Goal: Task Accomplishment & Management: Complete application form

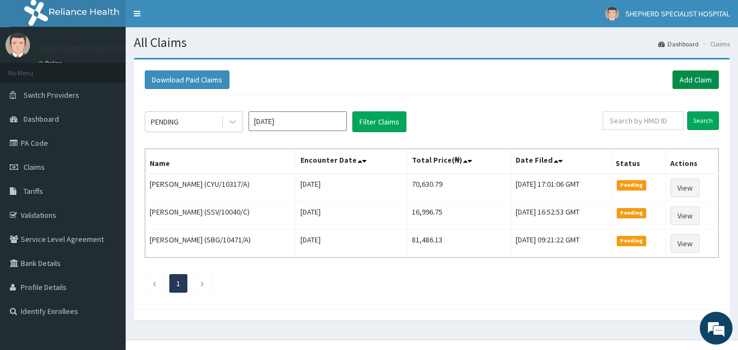
click at [702, 84] on link "Add Claim" at bounding box center [695, 79] width 46 height 19
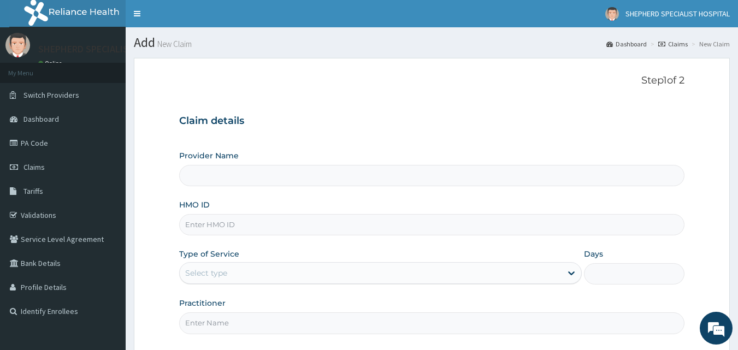
type input "SHEPHERD SPECIALIST HOSPITAL"
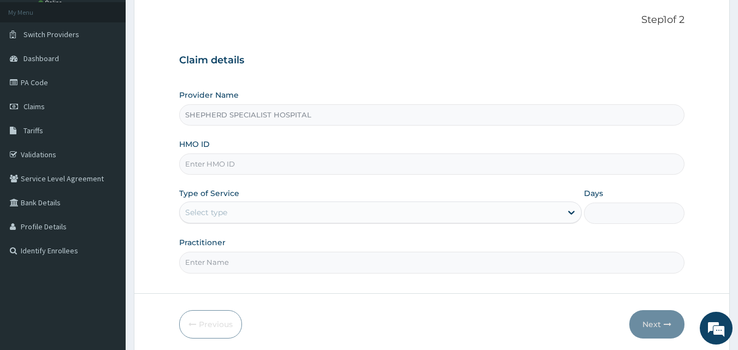
scroll to position [102, 0]
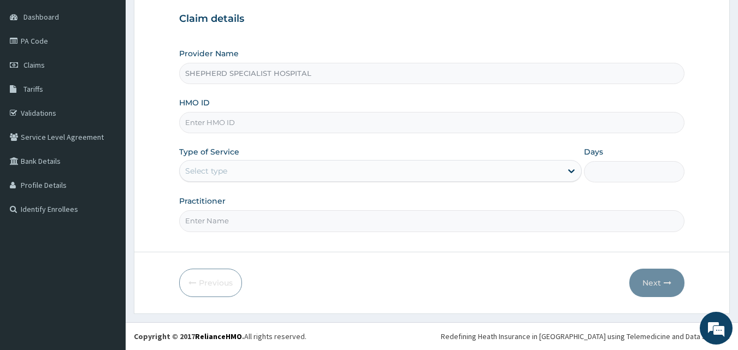
click at [287, 125] on input "HMO ID" at bounding box center [432, 122] width 506 height 21
type input "CHL/10022/A"
click at [265, 183] on div "Provider Name SHEPHERD SPECIALIST HOSPITAL HMO ID CHL/10022/A Type of Service S…" at bounding box center [432, 140] width 506 height 184
click at [262, 175] on div "Select type" at bounding box center [371, 170] width 382 height 17
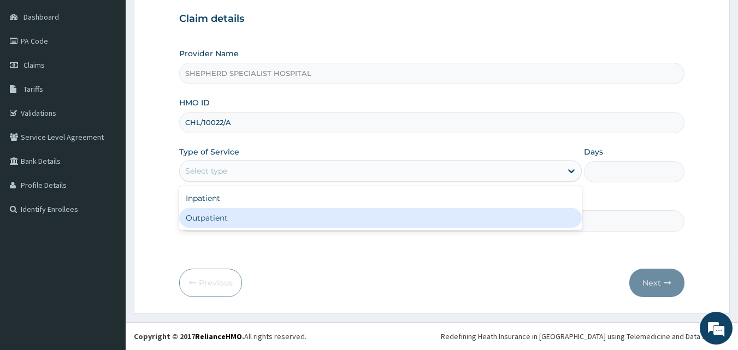
click at [235, 222] on div "Outpatient" at bounding box center [380, 218] width 403 height 20
type input "1"
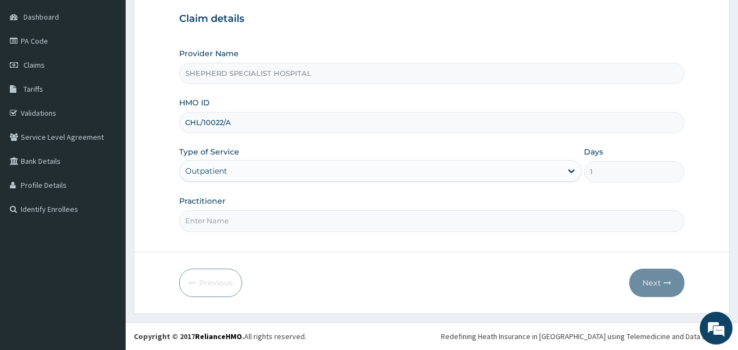
click at [230, 226] on input "Practitioner" at bounding box center [432, 220] width 506 height 21
type input "Dr Chris"
click at [666, 285] on icon "button" at bounding box center [668, 283] width 8 height 8
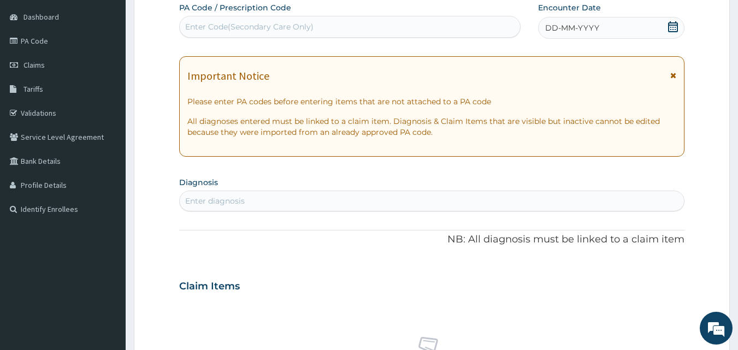
click at [673, 26] on icon at bounding box center [673, 26] width 11 height 11
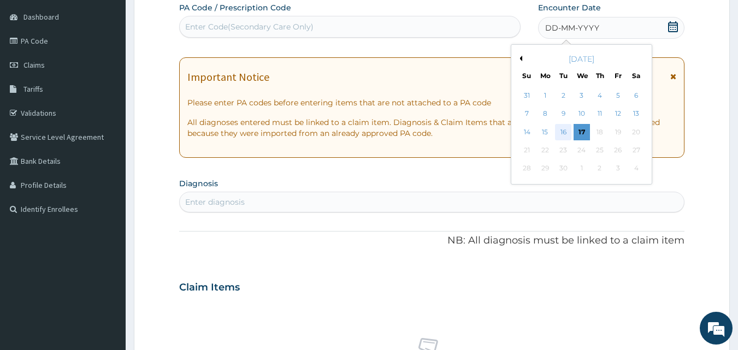
click at [566, 133] on div "16" at bounding box center [564, 132] width 16 height 16
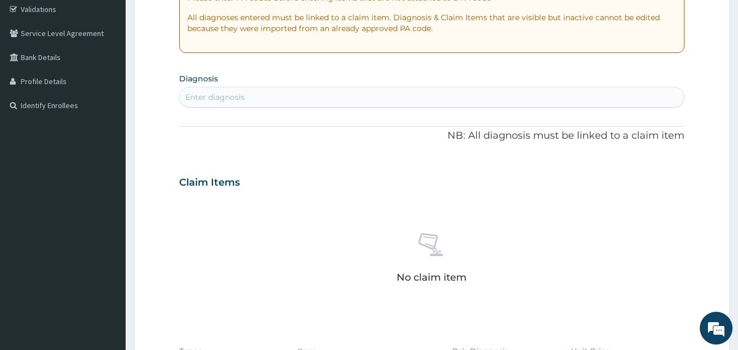
scroll to position [235, 0]
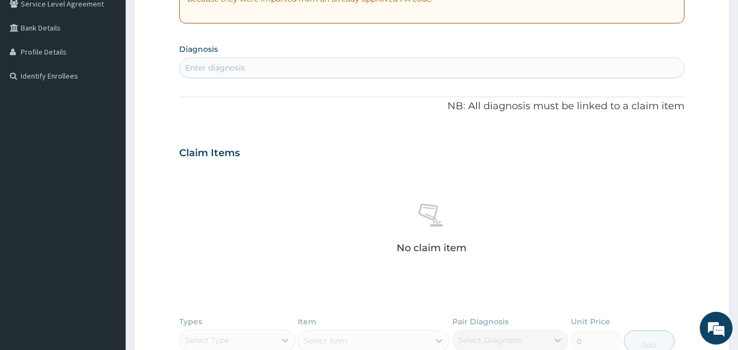
click at [323, 64] on div "Enter diagnosis" at bounding box center [432, 67] width 505 height 17
type input "malar"
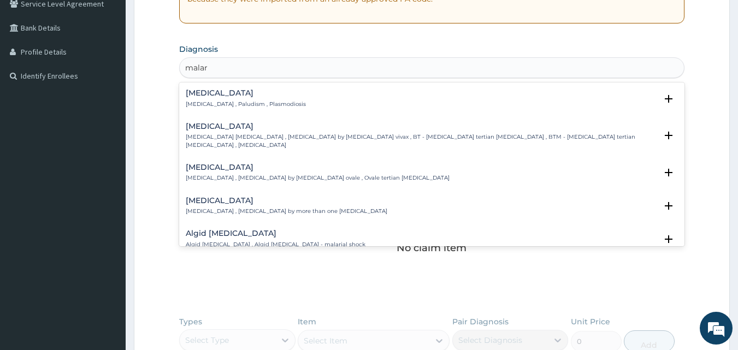
click at [233, 104] on p "Malaria , Paludism , Plasmodiosis" at bounding box center [246, 105] width 120 height 8
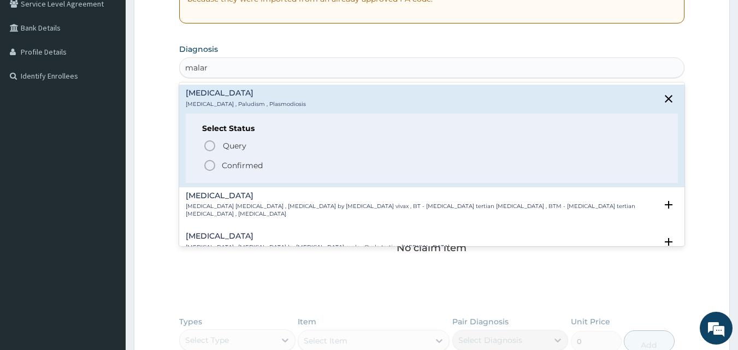
click at [222, 161] on p "Confirmed" at bounding box center [242, 165] width 41 height 11
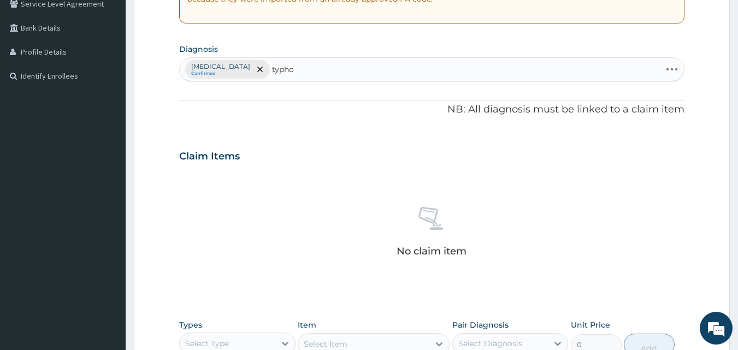
type input "typhoi"
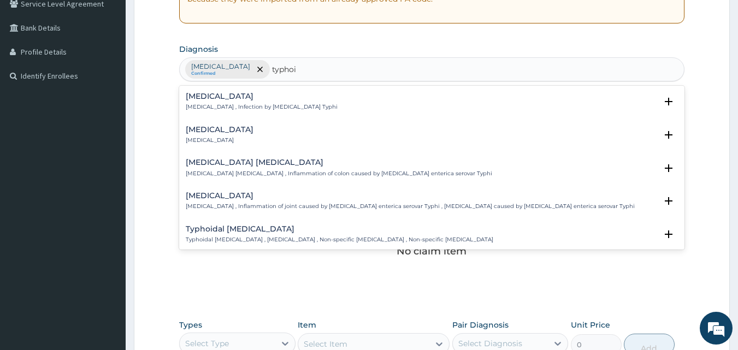
click at [241, 103] on p "Typhoid fever , Infection by Salmonella Typhi" at bounding box center [262, 107] width 152 height 8
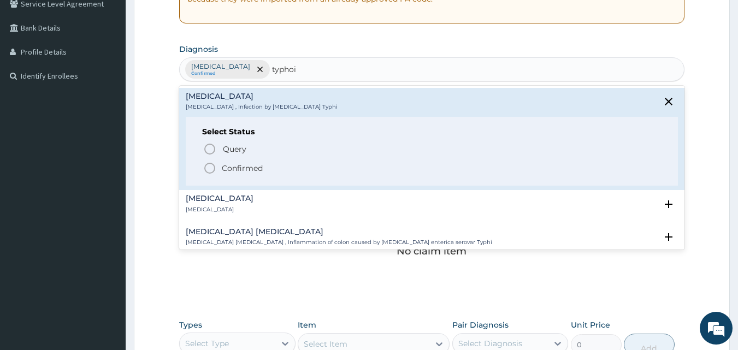
click at [233, 165] on p "Confirmed" at bounding box center [242, 168] width 41 height 11
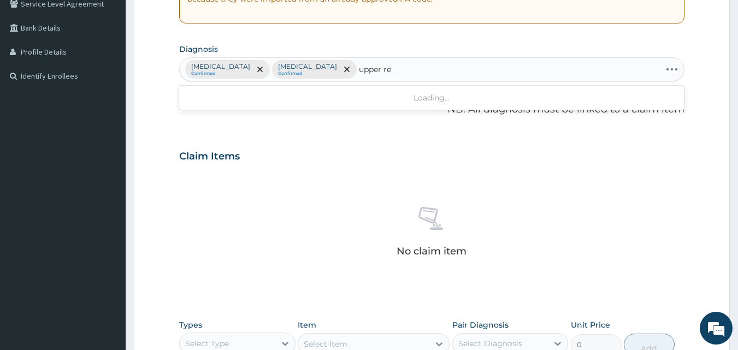
type input "upper res"
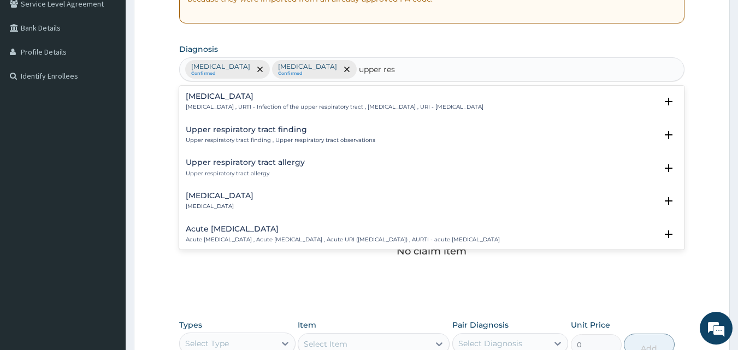
click at [263, 99] on h4 "Upper respiratory infection" at bounding box center [335, 96] width 298 height 8
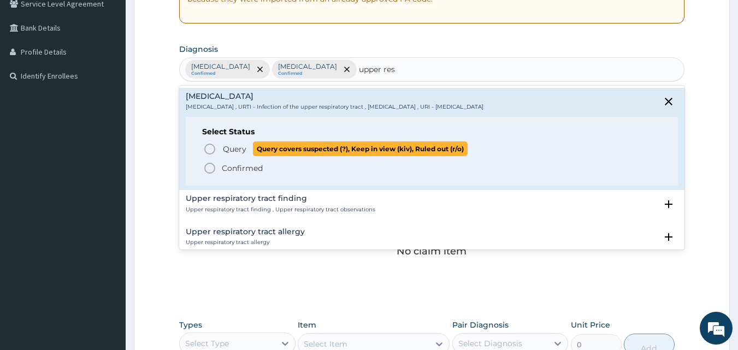
click at [238, 149] on span "Query" at bounding box center [234, 149] width 23 height 11
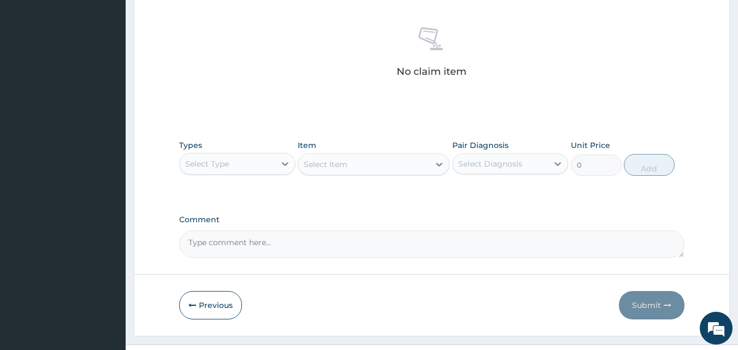
scroll to position [438, 0]
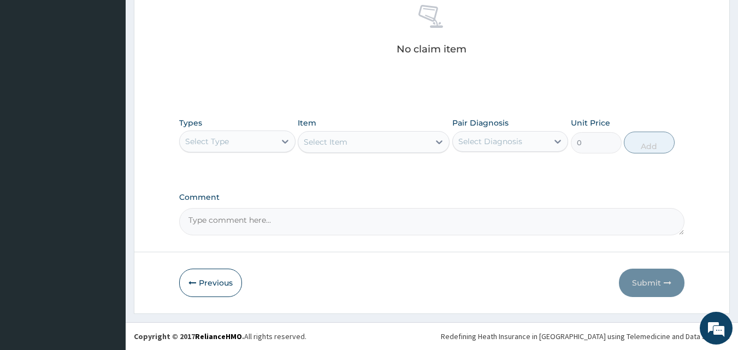
click at [242, 141] on div "Select Type" at bounding box center [228, 141] width 96 height 17
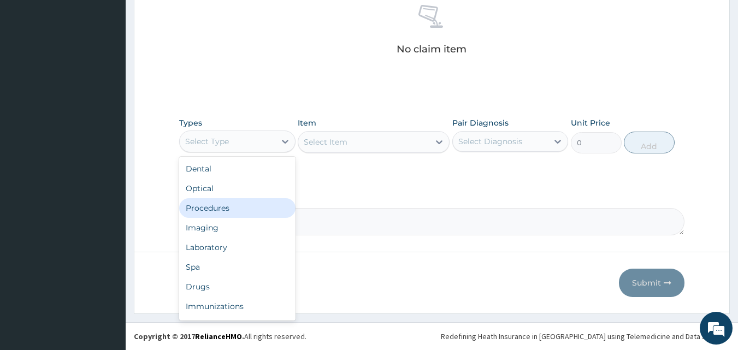
click at [220, 209] on div "Procedures" at bounding box center [237, 208] width 116 height 20
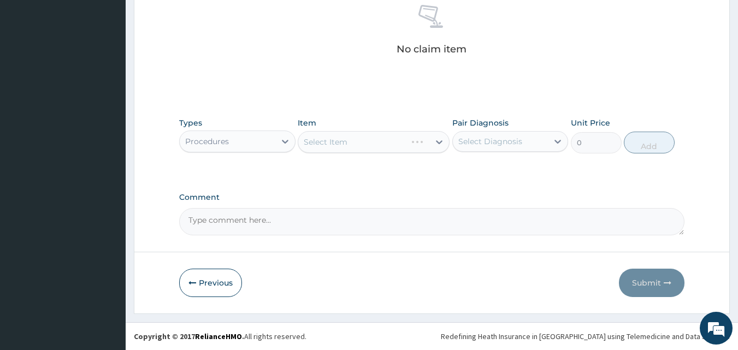
click at [371, 140] on div "Select Item" at bounding box center [374, 142] width 152 height 22
click at [385, 139] on div "Select Item" at bounding box center [363, 141] width 131 height 17
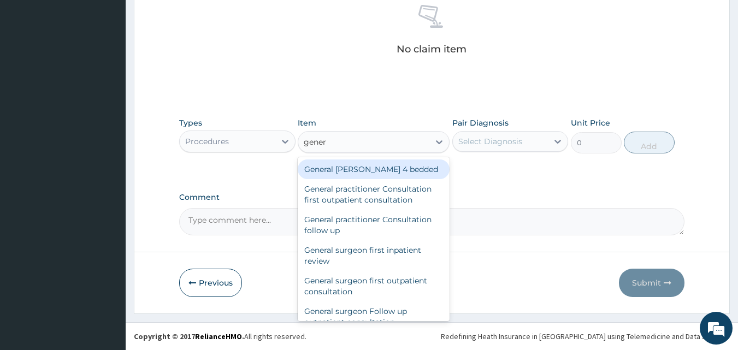
type input "genera"
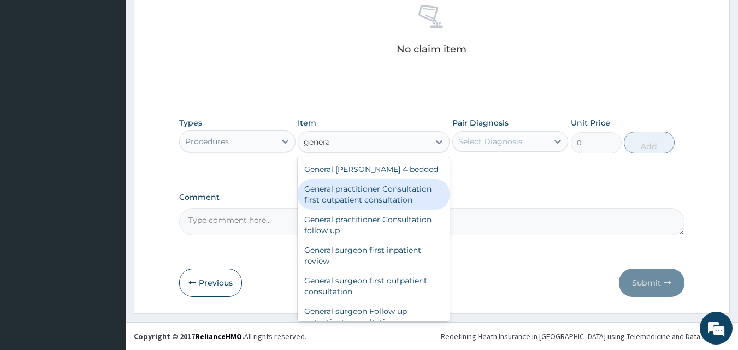
click at [364, 198] on div "General practitioner Consultation first outpatient consultation" at bounding box center [374, 194] width 152 height 31
type input "3795"
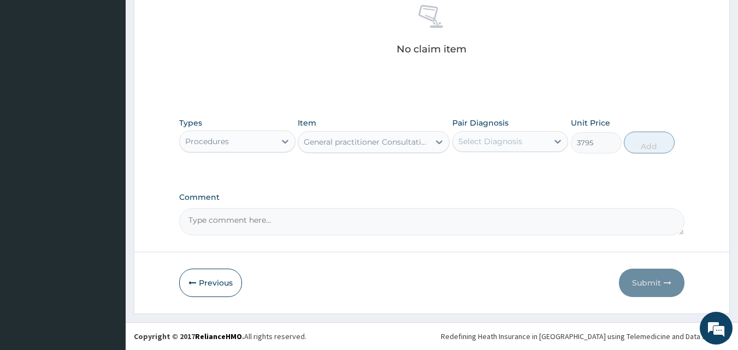
click at [507, 133] on div "Select Diagnosis" at bounding box center [501, 141] width 96 height 17
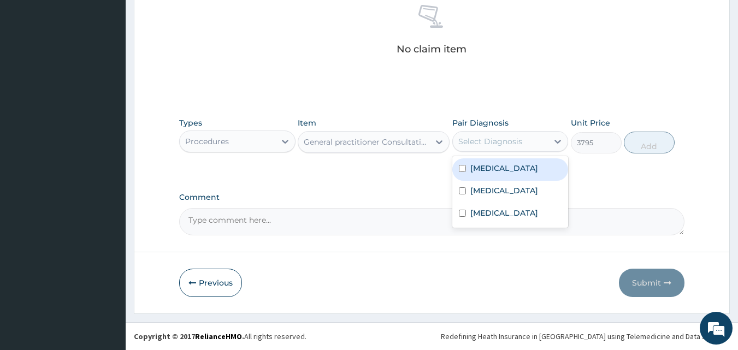
click at [498, 166] on label "Malaria" at bounding box center [504, 168] width 68 height 11
checkbox input "true"
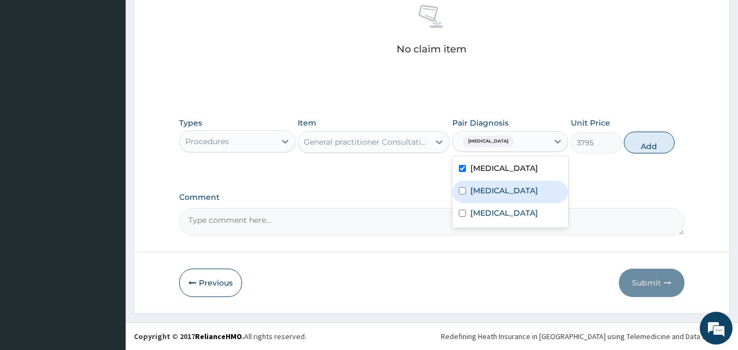
click at [487, 194] on label "Typhoid fever" at bounding box center [504, 190] width 68 height 11
checkbox input "true"
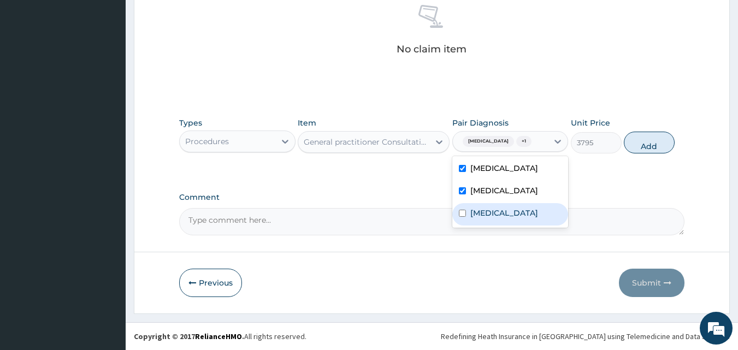
click at [486, 214] on label "Upper respiratory infection" at bounding box center [504, 213] width 68 height 11
checkbox input "true"
click at [641, 147] on button "Add" at bounding box center [649, 143] width 51 height 22
type input "0"
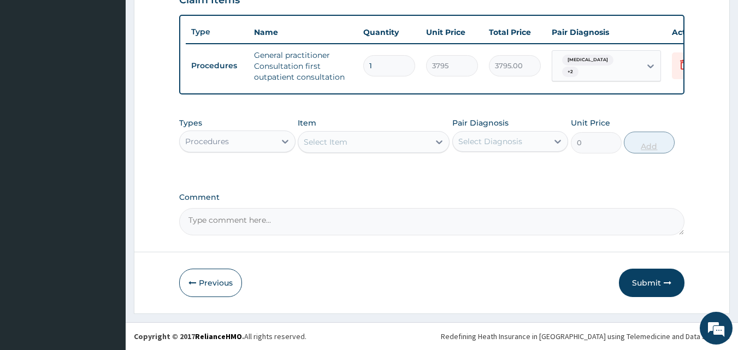
scroll to position [400, 0]
click at [399, 141] on div "Select Item" at bounding box center [363, 141] width 131 height 17
type input "artes"
click at [264, 140] on div "Procedures" at bounding box center [228, 141] width 96 height 17
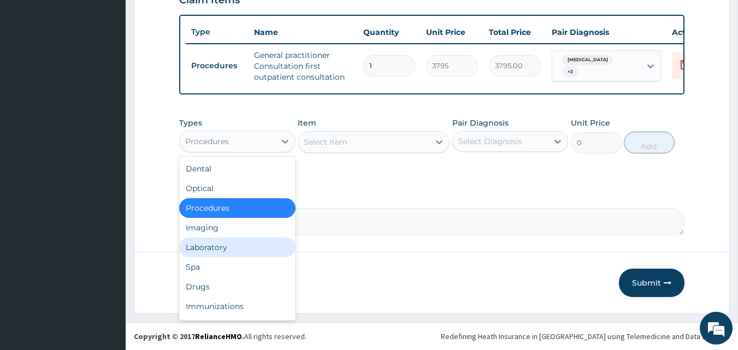
click at [225, 250] on div "Laboratory" at bounding box center [237, 248] width 116 height 20
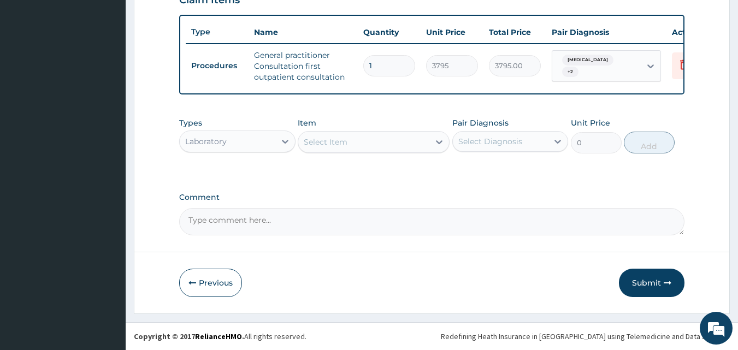
click at [388, 139] on div "Select Item" at bounding box center [363, 141] width 131 height 17
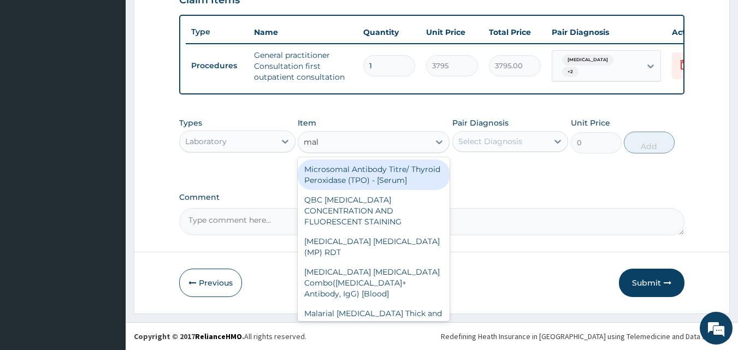
type input "mala"
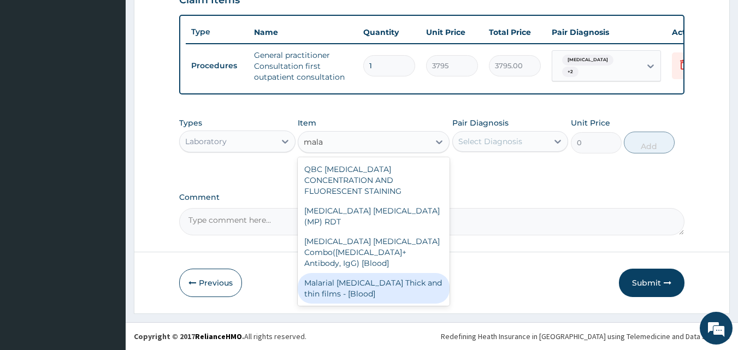
click at [377, 273] on div "Malarial Parasite Thick and thin films - [Blood]" at bounding box center [374, 288] width 152 height 31
type input "1725"
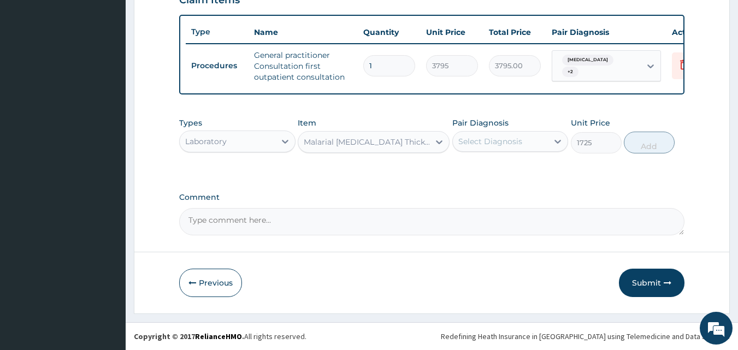
click at [491, 144] on div "Select Diagnosis" at bounding box center [490, 141] width 64 height 11
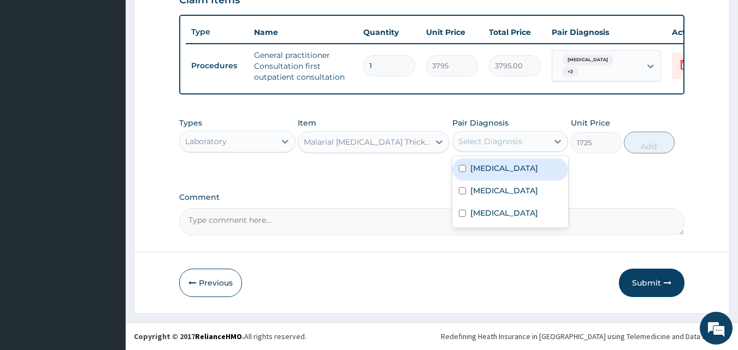
click at [488, 167] on label "Malaria" at bounding box center [504, 168] width 68 height 11
checkbox input "true"
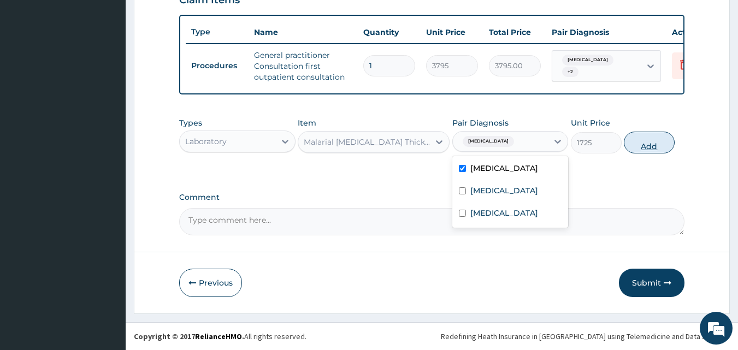
click at [651, 140] on button "Add" at bounding box center [649, 143] width 51 height 22
type input "0"
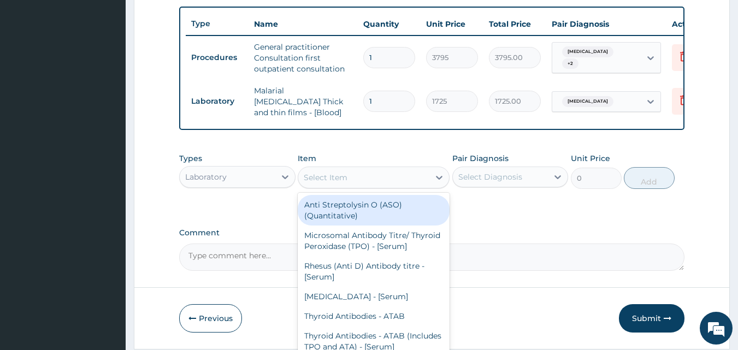
click at [397, 184] on div "Select Item" at bounding box center [363, 177] width 131 height 17
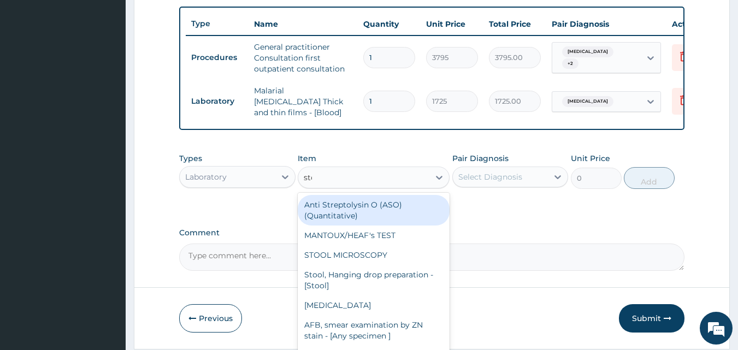
type input "stoo"
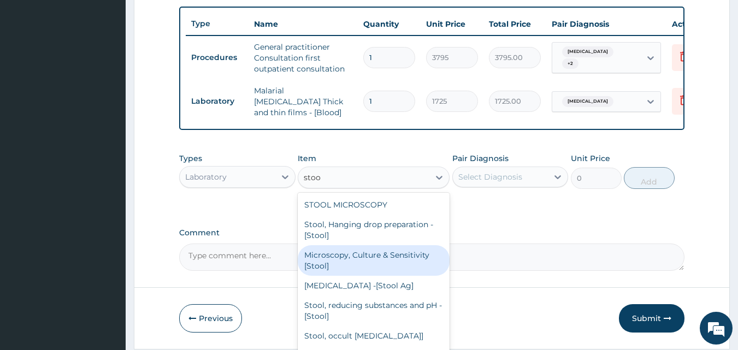
click at [348, 278] on div "Helicobacter pylori -[Stool Ag]" at bounding box center [374, 286] width 152 height 20
type input "8050"
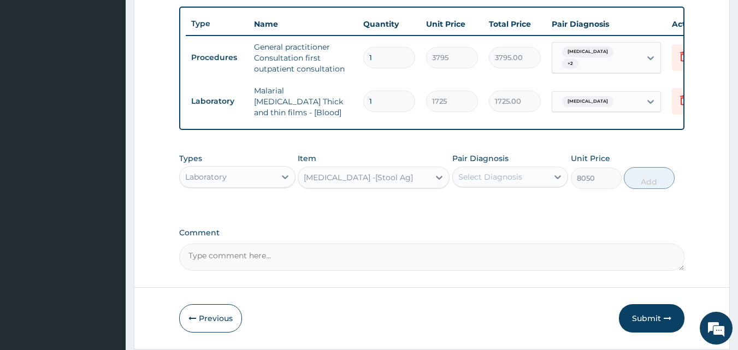
click at [412, 183] on div "Helicobacter pylori -[Stool Ag]" at bounding box center [358, 177] width 109 height 11
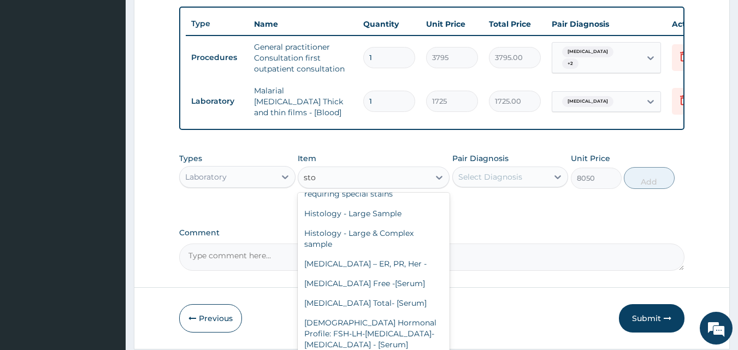
scroll to position [22, 0]
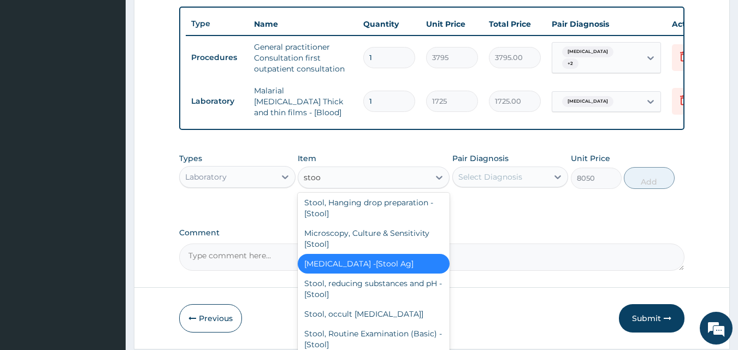
type input "stool"
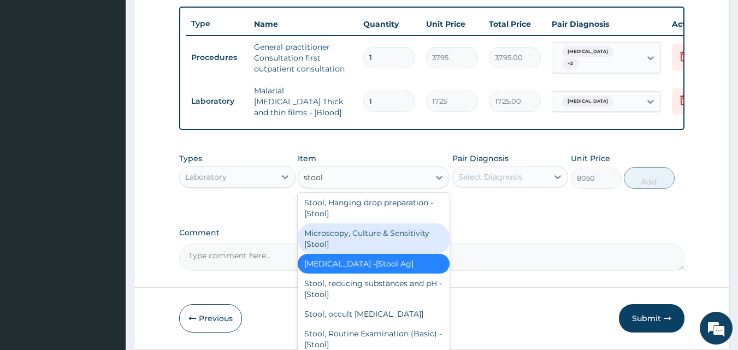
click at [382, 240] on div "Microscopy, Culture & Sensitivity [Stool]" at bounding box center [374, 238] width 152 height 31
type input "5175"
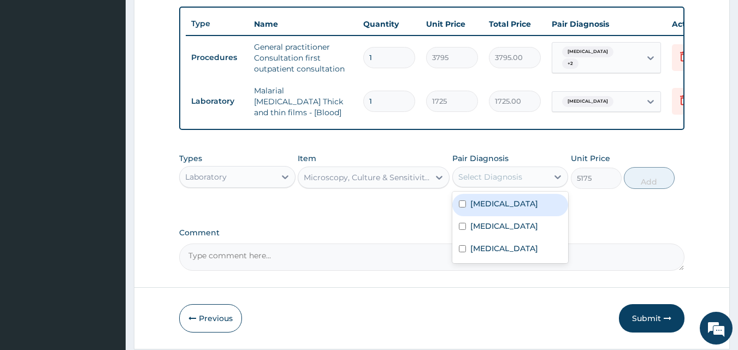
click at [496, 181] on div "Select Diagnosis" at bounding box center [490, 177] width 64 height 11
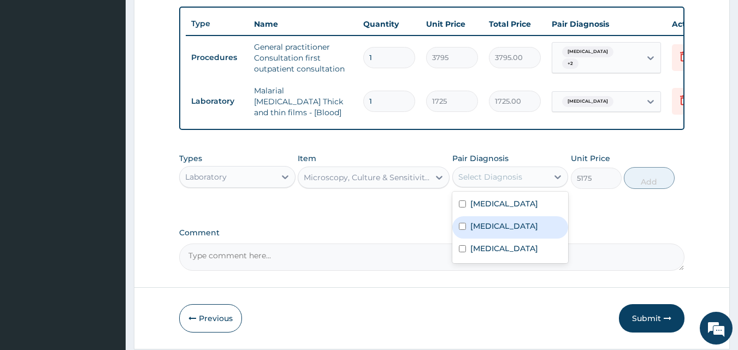
click at [489, 229] on label "Typhoid fever" at bounding box center [504, 226] width 68 height 11
checkbox input "true"
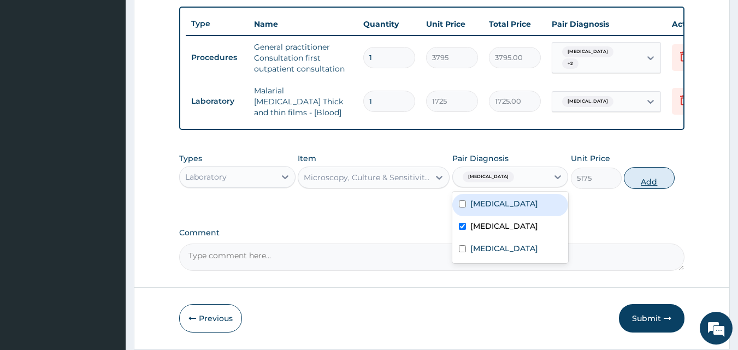
click at [642, 183] on button "Add" at bounding box center [649, 178] width 51 height 22
type input "0"
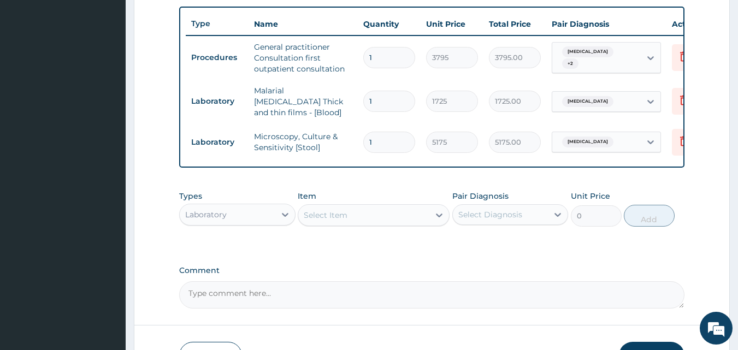
click at [360, 220] on div "Select Item" at bounding box center [363, 214] width 131 height 17
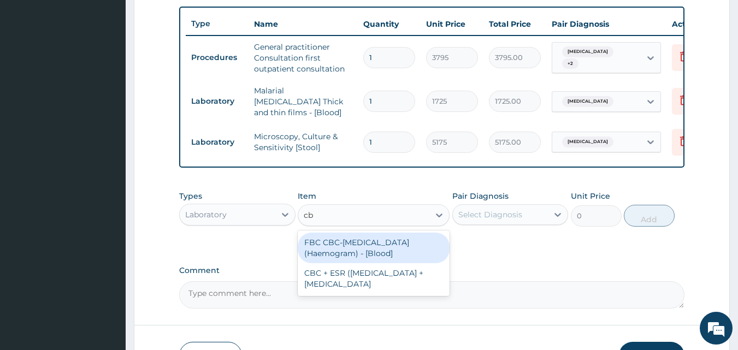
type input "cbc"
click at [326, 247] on div "FBC CBC-Complete Blood Count (Haemogram) - [Blood]" at bounding box center [374, 248] width 152 height 31
type input "4600"
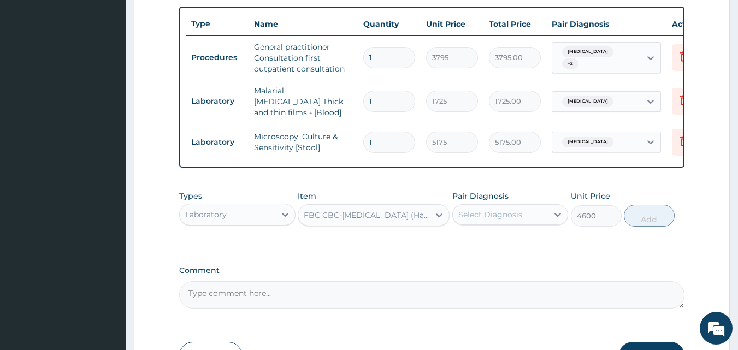
click at [481, 218] on div "Select Diagnosis" at bounding box center [490, 214] width 64 height 11
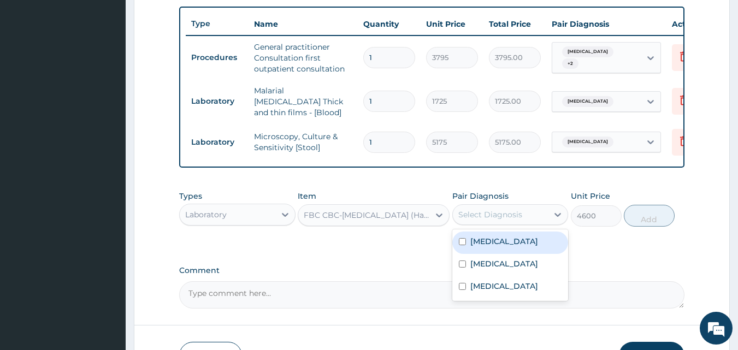
click at [480, 241] on label "Malaria" at bounding box center [504, 241] width 68 height 11
checkbox input "true"
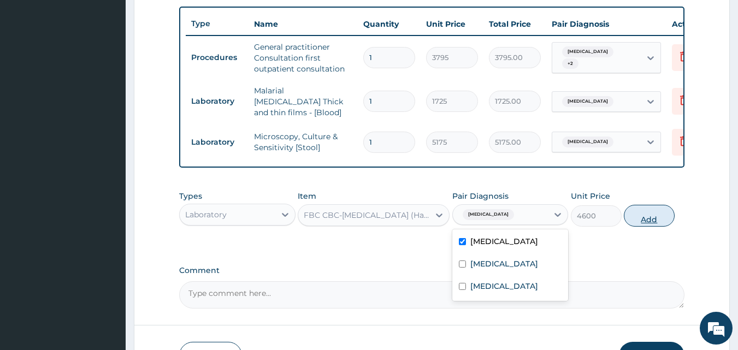
click at [657, 219] on button "Add" at bounding box center [649, 216] width 51 height 22
type input "0"
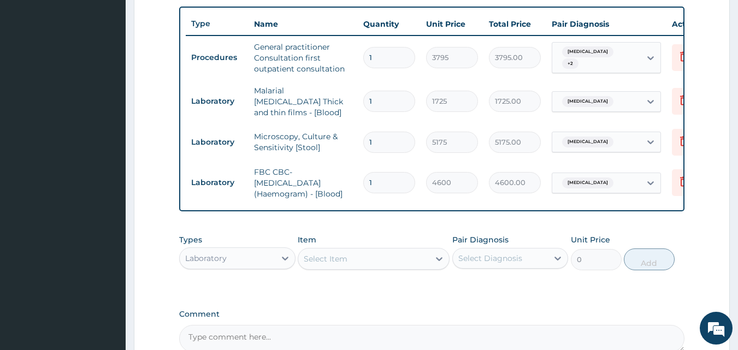
click at [374, 263] on div "Select Item" at bounding box center [363, 258] width 131 height 17
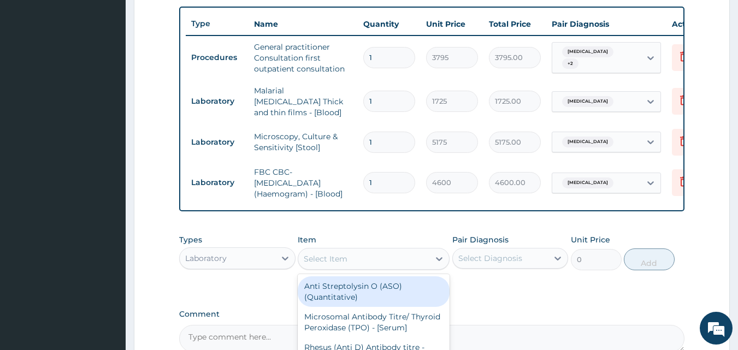
click at [227, 264] on div "Laboratory" at bounding box center [228, 258] width 96 height 17
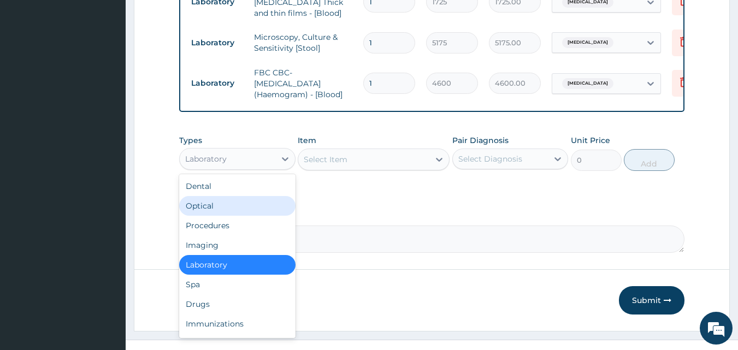
scroll to position [519, 0]
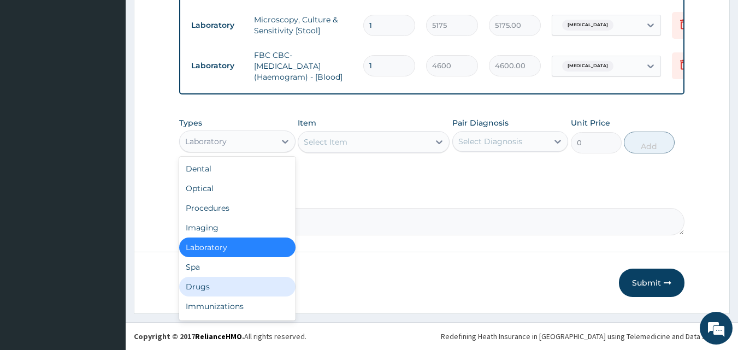
click at [228, 291] on div "Drugs" at bounding box center [237, 287] width 116 height 20
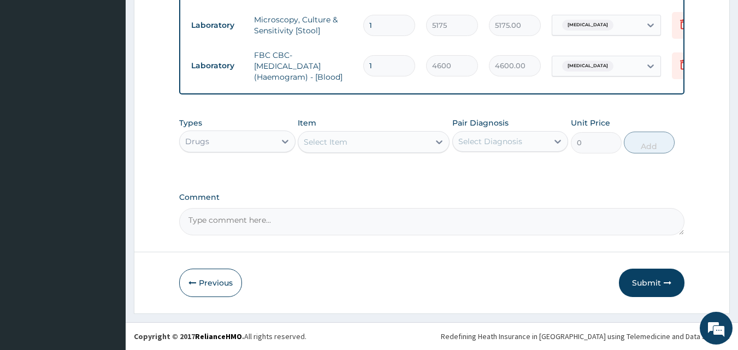
click at [362, 139] on div "Select Item" at bounding box center [363, 141] width 131 height 17
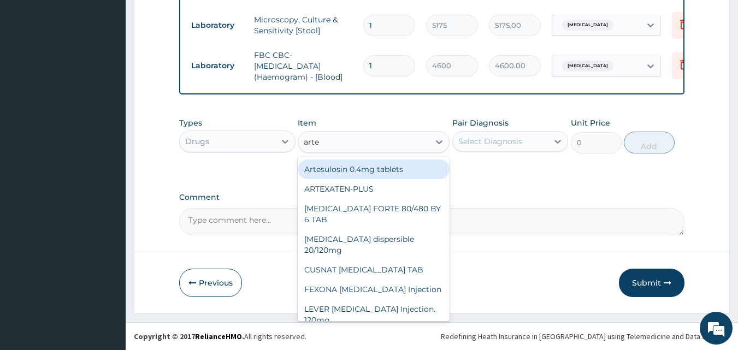
type input "artes"
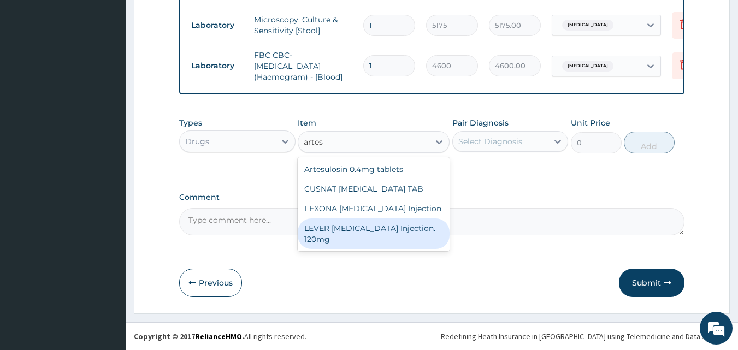
click at [340, 232] on div "LEVER ARTESUNATE Injection. 120mg" at bounding box center [374, 234] width 152 height 31
type input "5000"
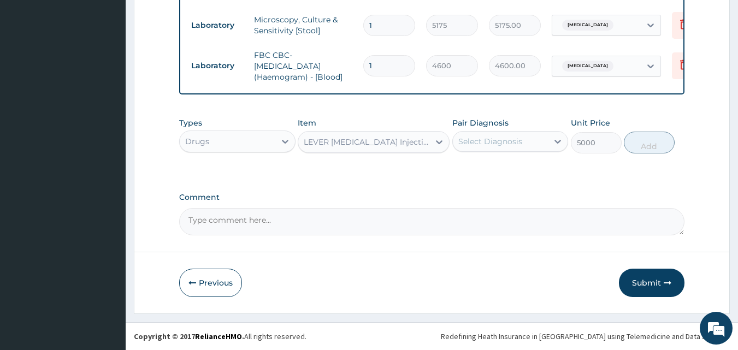
click at [482, 147] on div "Select Diagnosis" at bounding box center [501, 141] width 96 height 17
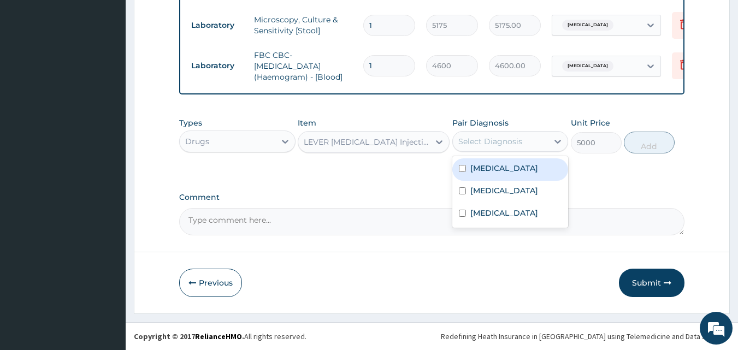
click at [498, 166] on label "Malaria" at bounding box center [504, 168] width 68 height 11
checkbox input "true"
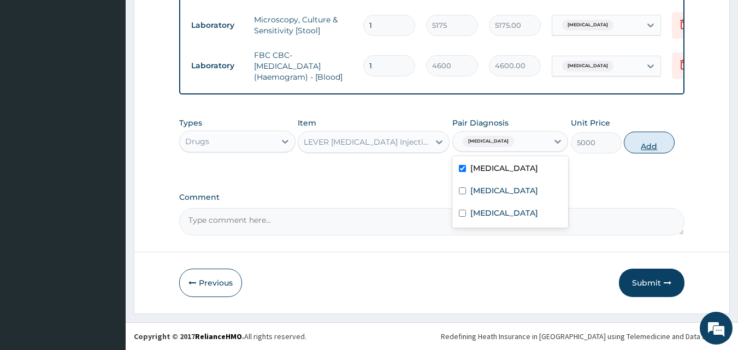
drag, startPoint x: 640, startPoint y: 139, endPoint x: 630, endPoint y: 135, distance: 10.0
click at [630, 135] on button "Add" at bounding box center [649, 143] width 51 height 22
type input "0"
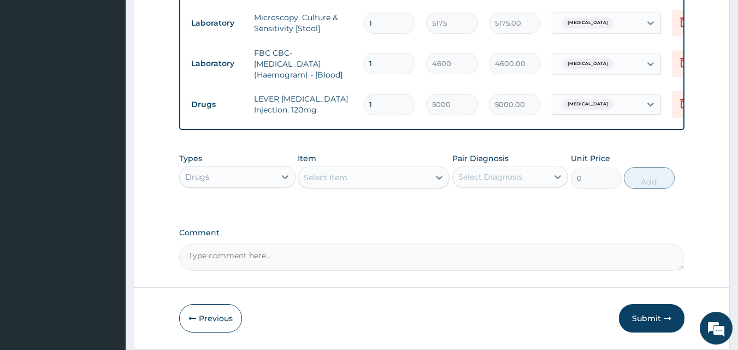
click at [357, 181] on div "Select Item" at bounding box center [363, 177] width 131 height 17
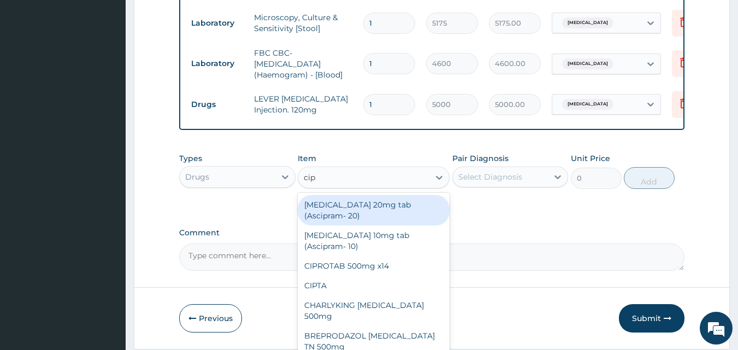
type input "cipr"
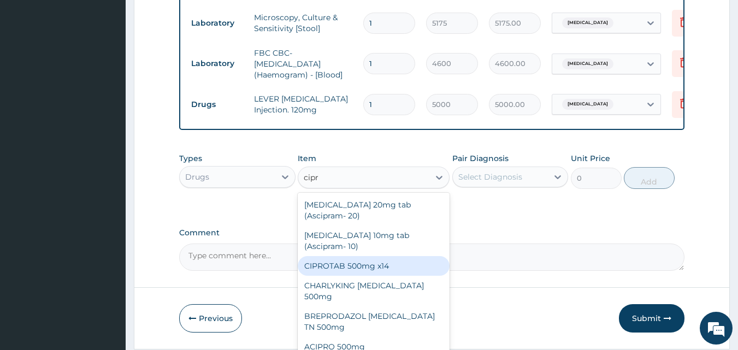
click at [384, 267] on div "CIPROTAB 500mg x14" at bounding box center [374, 266] width 152 height 20
type input "341.55"
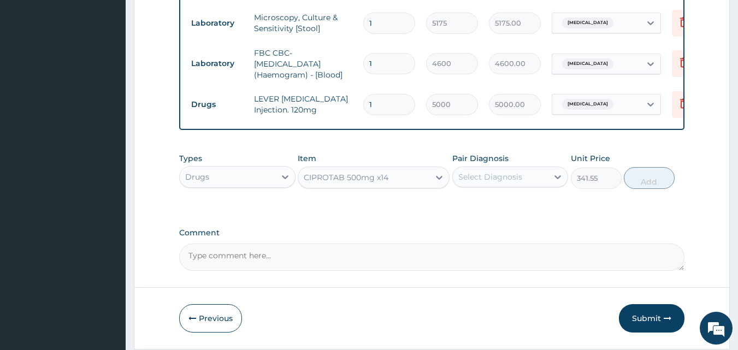
click at [509, 167] on div "Pair Diagnosis Select Diagnosis" at bounding box center [510, 171] width 116 height 36
click at [504, 181] on div "Select Diagnosis" at bounding box center [490, 177] width 64 height 11
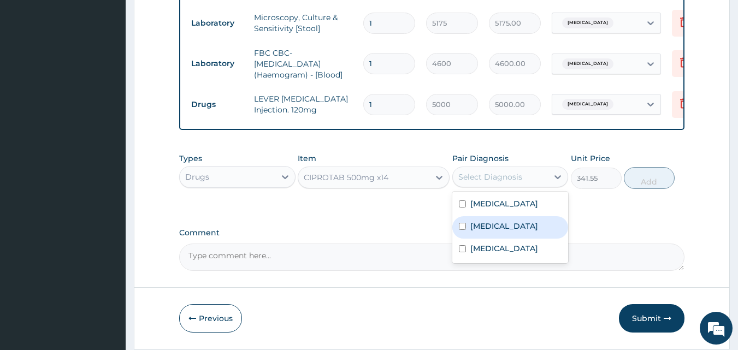
click at [492, 223] on label "Typhoid fever" at bounding box center [504, 226] width 68 height 11
checkbox input "true"
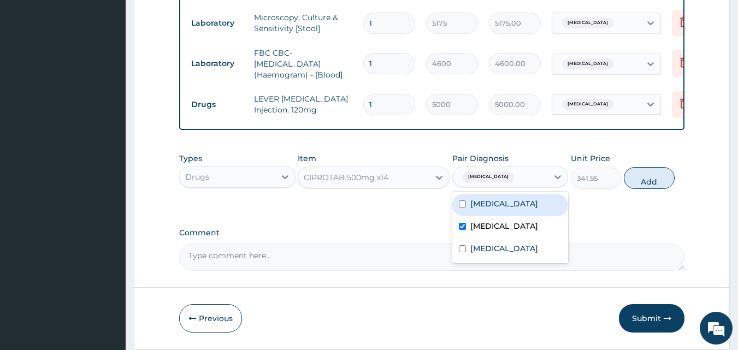
click at [643, 179] on button "Add" at bounding box center [649, 178] width 51 height 22
type input "0"
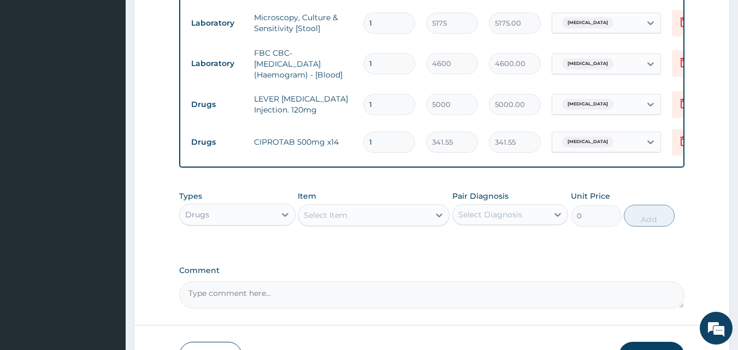
click at [400, 213] on div "Select Item" at bounding box center [363, 214] width 131 height 17
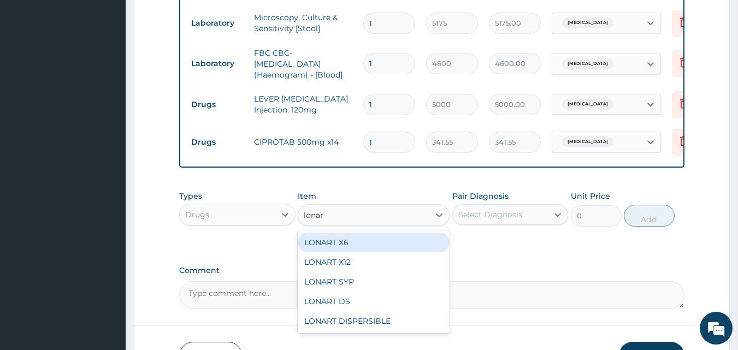
type input "lonart"
click at [348, 251] on div "LONART X6" at bounding box center [374, 243] width 152 height 20
type input "506"
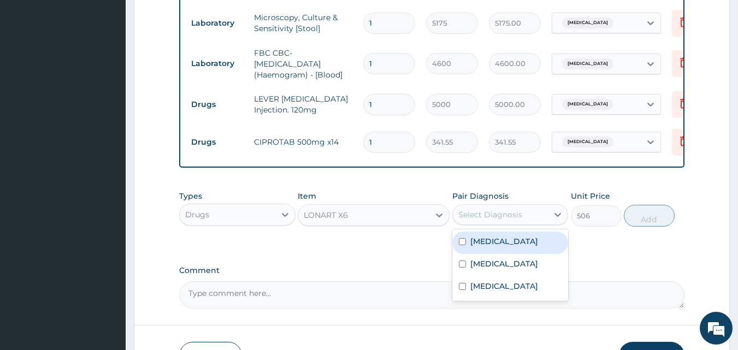
click at [524, 222] on div "Select Diagnosis" at bounding box center [501, 214] width 96 height 17
click at [500, 250] on div "Malaria" at bounding box center [510, 243] width 116 height 22
checkbox input "true"
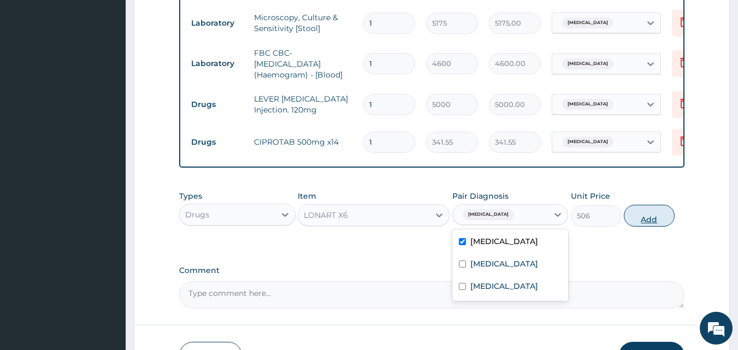
click at [647, 219] on button "Add" at bounding box center [649, 216] width 51 height 22
type input "0"
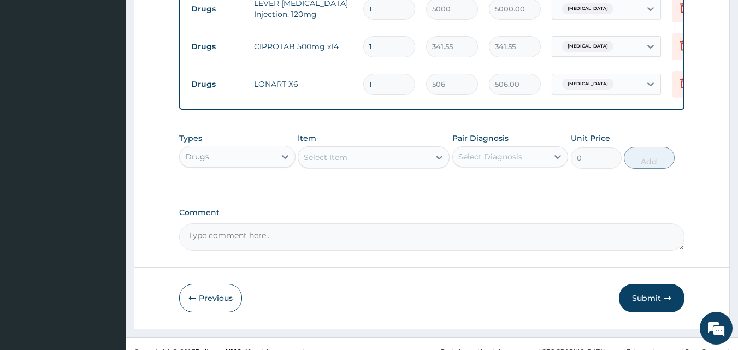
scroll to position [632, 0]
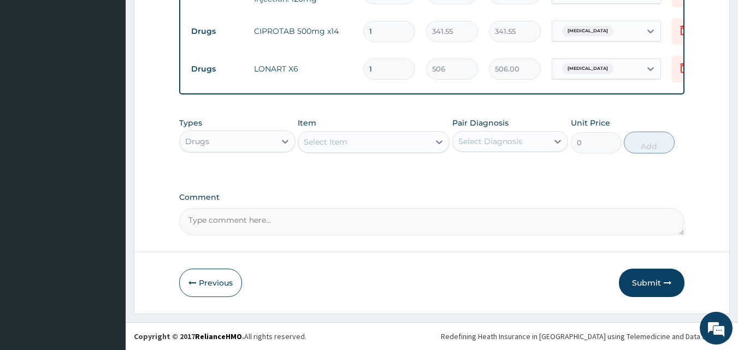
click at [379, 144] on div "Select Item" at bounding box center [363, 141] width 131 height 17
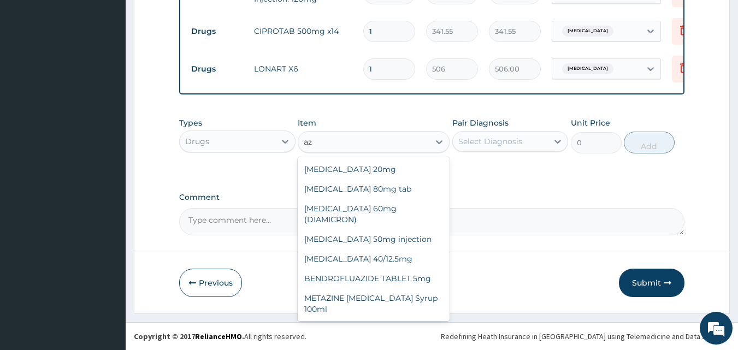
type input "a"
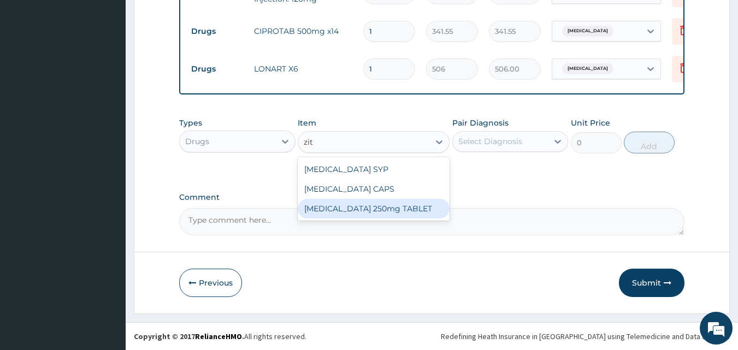
type input "zith"
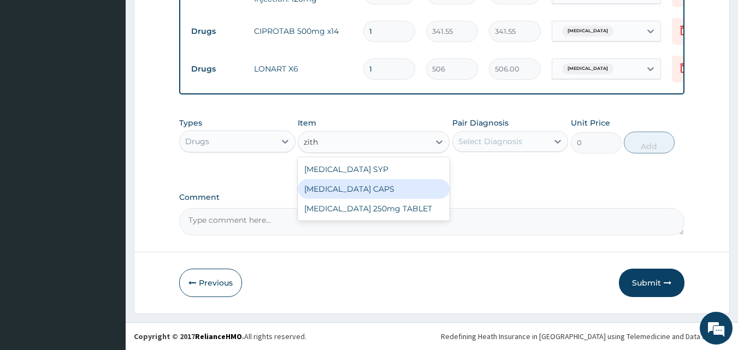
click at [353, 187] on div "ZITHROMAX CAPS" at bounding box center [374, 189] width 152 height 20
type input "948.75"
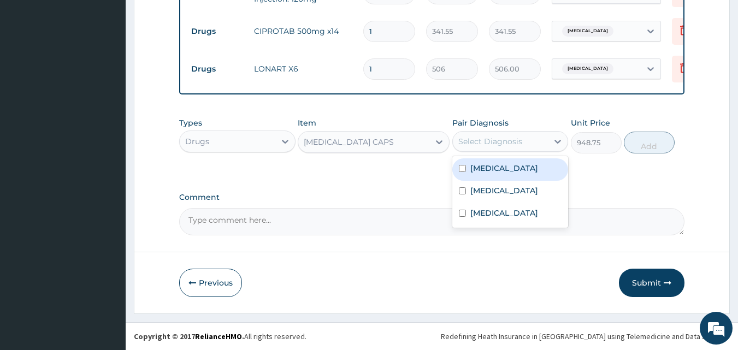
click at [482, 144] on div "Select Diagnosis" at bounding box center [490, 141] width 64 height 11
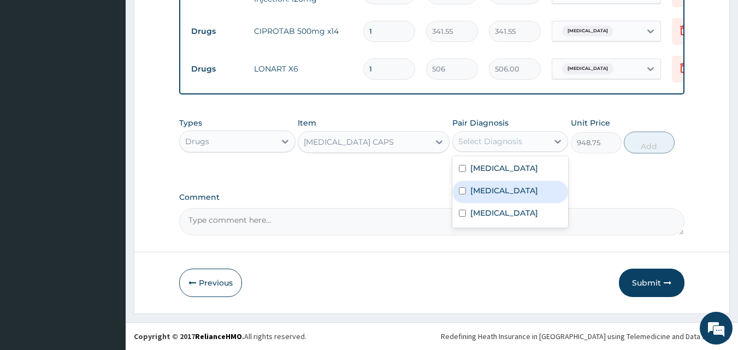
click at [481, 188] on label "Typhoid fever" at bounding box center [504, 190] width 68 height 11
checkbox input "true"
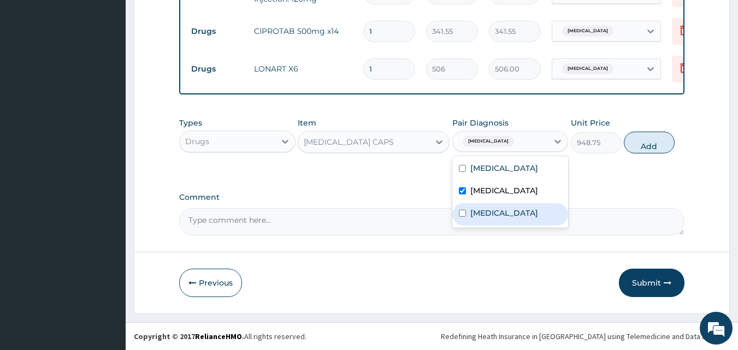
click at [470, 219] on label "Upper respiratory infection" at bounding box center [504, 213] width 68 height 11
checkbox input "true"
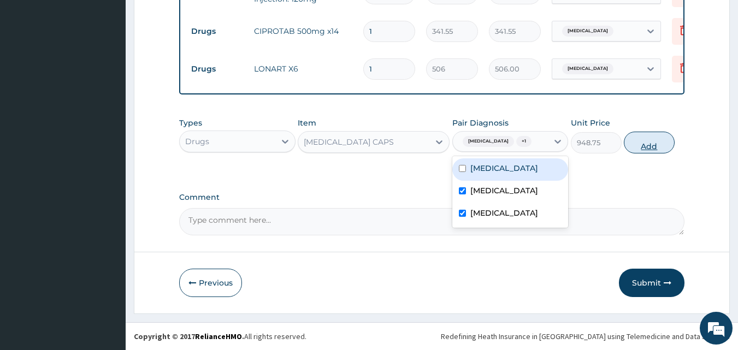
click at [644, 148] on button "Add" at bounding box center [649, 143] width 51 height 22
type input "0"
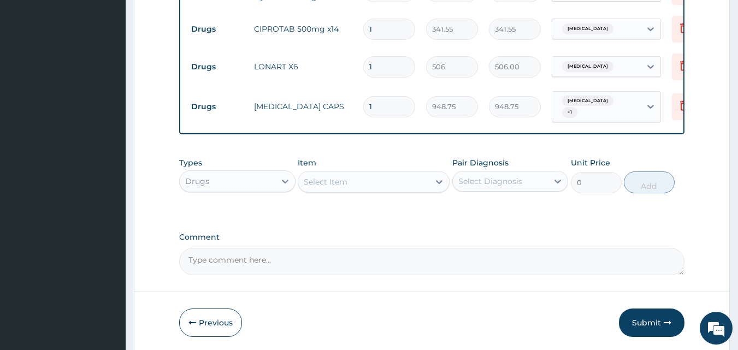
click at [357, 184] on div "Select Item" at bounding box center [363, 181] width 131 height 17
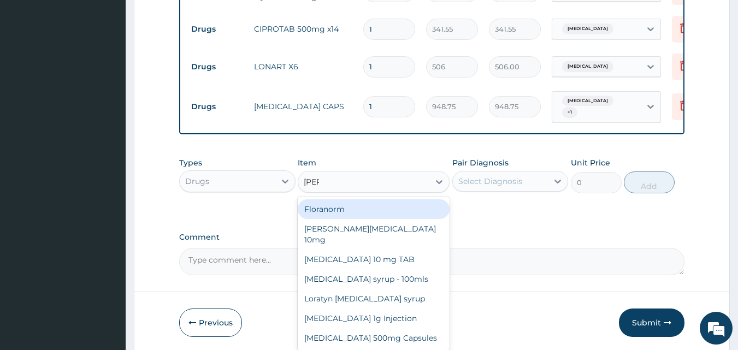
type input "lorat"
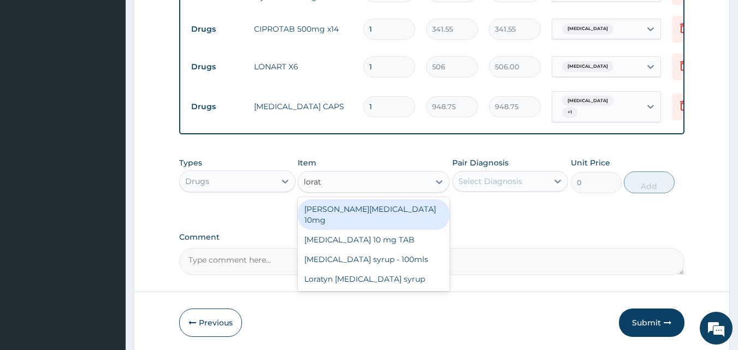
click at [350, 203] on div "Loratyn Loratadine 10mg" at bounding box center [374, 214] width 152 height 31
type input "94.875"
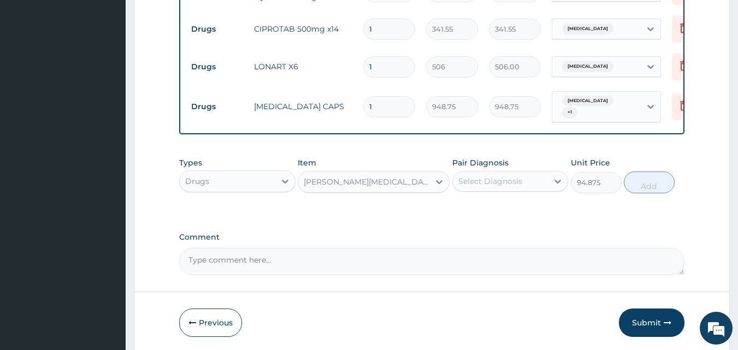
click at [480, 173] on div "Select Diagnosis" at bounding box center [501, 181] width 96 height 17
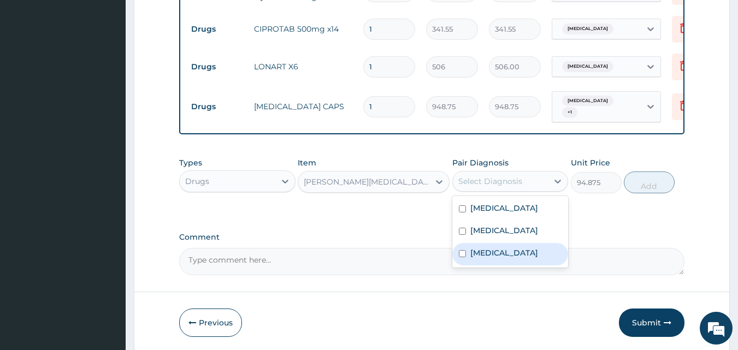
click at [473, 253] on label "Upper respiratory infection" at bounding box center [504, 252] width 68 height 11
checkbox input "true"
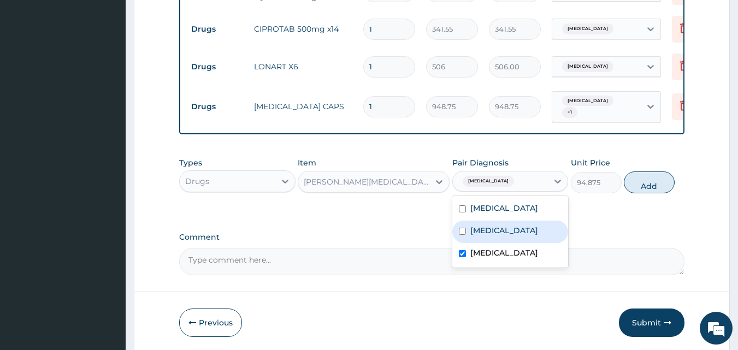
click at [494, 229] on label "Typhoid fever" at bounding box center [504, 230] width 68 height 11
click at [495, 236] on label "Typhoid fever" at bounding box center [504, 230] width 68 height 11
checkbox input "false"
click at [654, 176] on button "Add" at bounding box center [649, 183] width 51 height 22
type input "0"
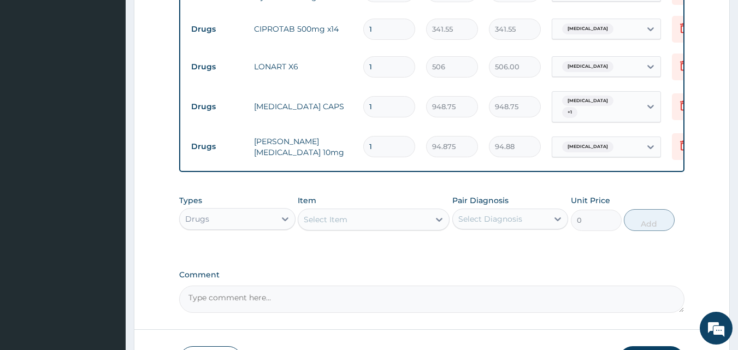
click at [377, 137] on input "1" at bounding box center [389, 146] width 52 height 21
type input "10"
type input "948.75"
type input "10"
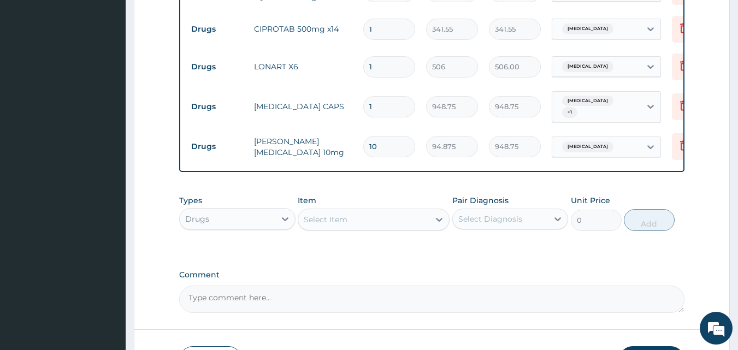
click at [382, 100] on input "1" at bounding box center [389, 106] width 52 height 21
type input "0.00"
type input "3"
type input "2846.25"
type input "3"
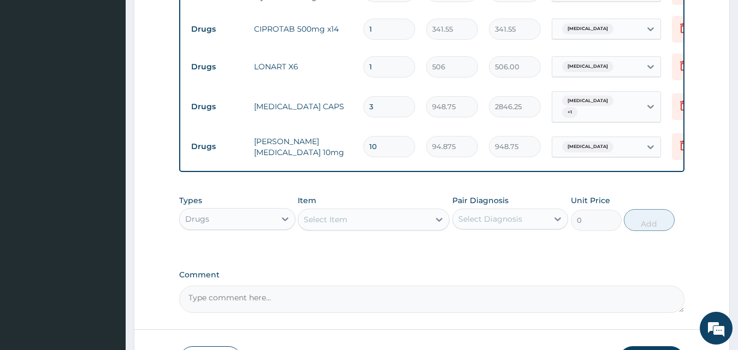
drag, startPoint x: 382, startPoint y: 64, endPoint x: 349, endPoint y: 64, distance: 33.9
click at [349, 64] on tr "Drugs LONART X6 1 506 506.00 Malaria Delete" at bounding box center [453, 67] width 535 height 38
type input "6"
type input "3036.00"
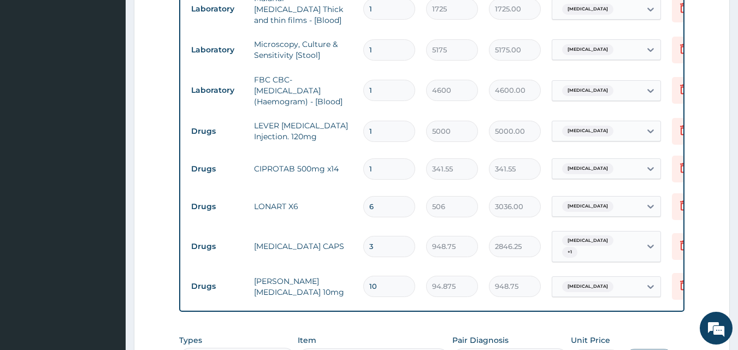
scroll to position [489, 0]
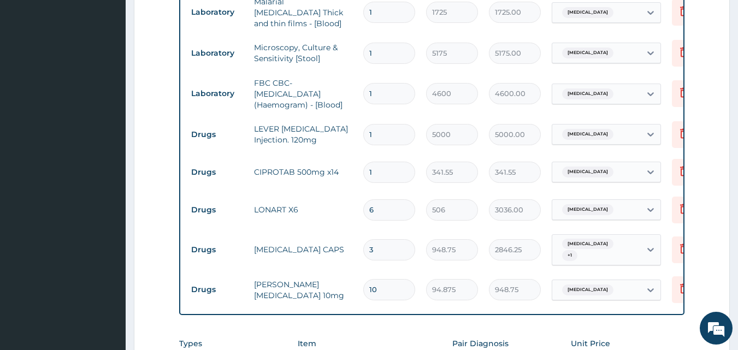
type input "6"
click at [392, 167] on input "1" at bounding box center [389, 172] width 52 height 21
type input "10"
type input "3415.50"
type input "10"
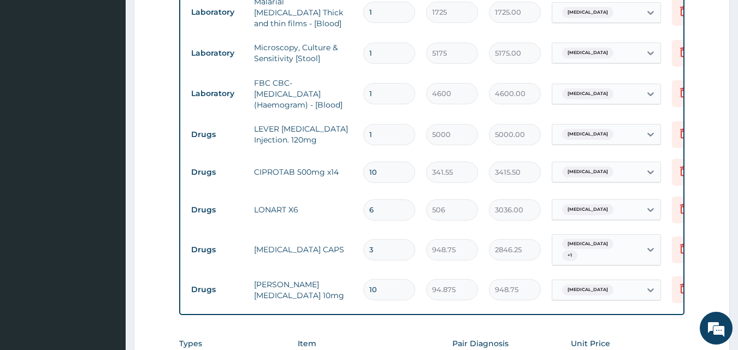
click at [381, 130] on input "1" at bounding box center [389, 134] width 52 height 21
type input "0.00"
type input "3"
type input "15000.00"
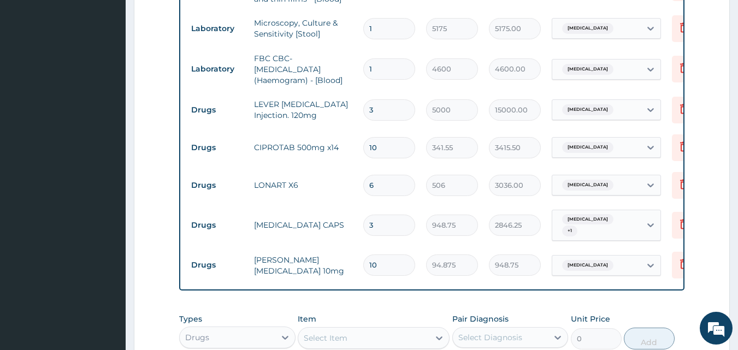
scroll to position [707, 0]
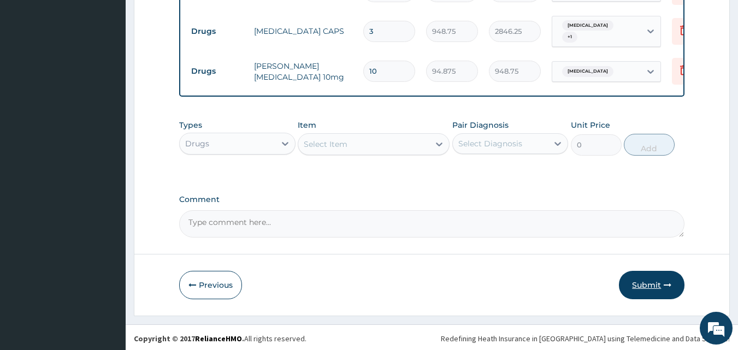
click at [647, 279] on button "Submit" at bounding box center [652, 285] width 66 height 28
